Goal: Book appointment/travel/reservation

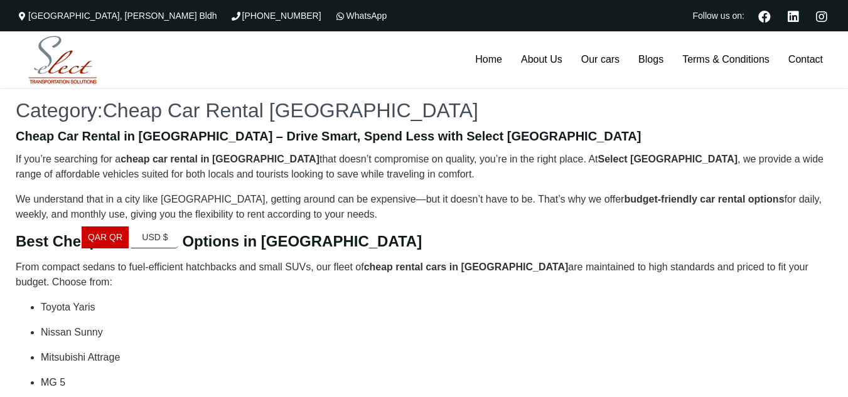
click at [272, 325] on p "Nissan Sunny" at bounding box center [437, 332] width 792 height 15
click at [599, 62] on link "Our cars" at bounding box center [600, 59] width 57 height 56
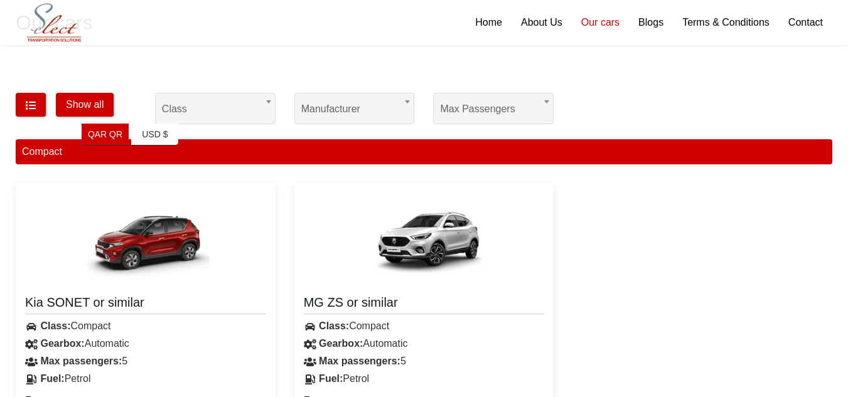
scroll to position [188, 0]
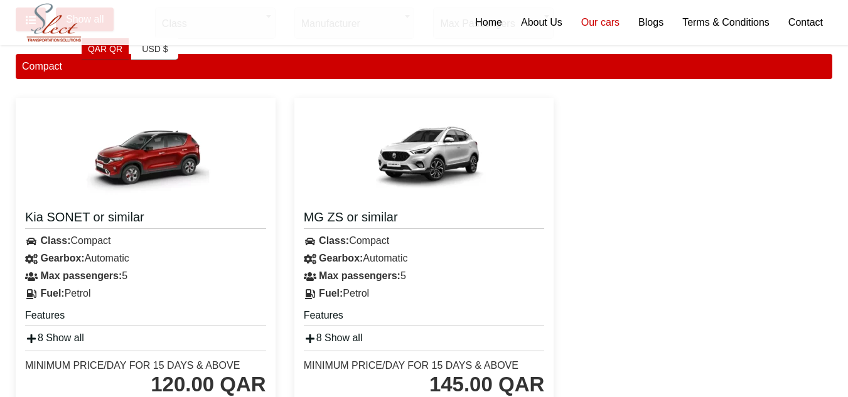
click at [198, 181] on img at bounding box center [145, 154] width 151 height 94
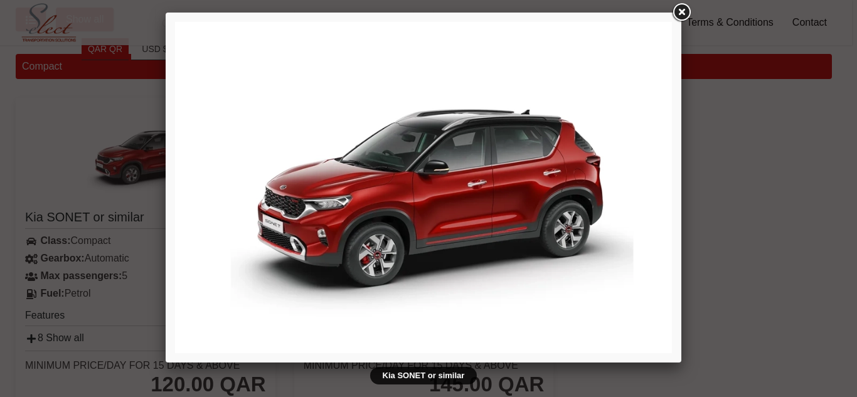
click at [679, 11] on link at bounding box center [681, 12] width 23 height 23
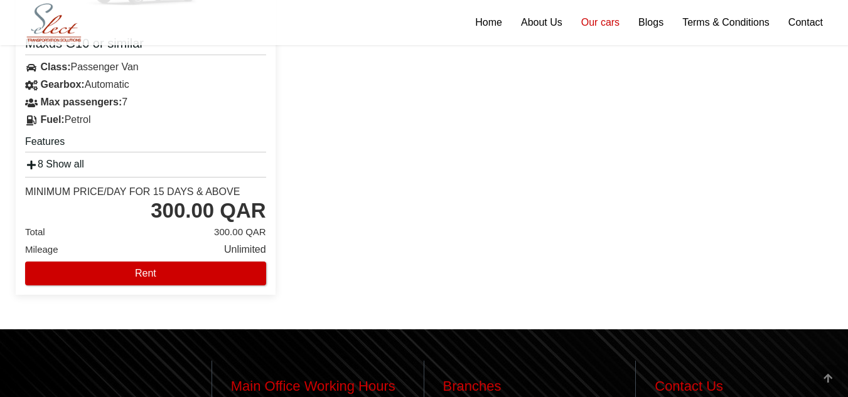
scroll to position [2009, 0]
